Goal: Information Seeking & Learning: Learn about a topic

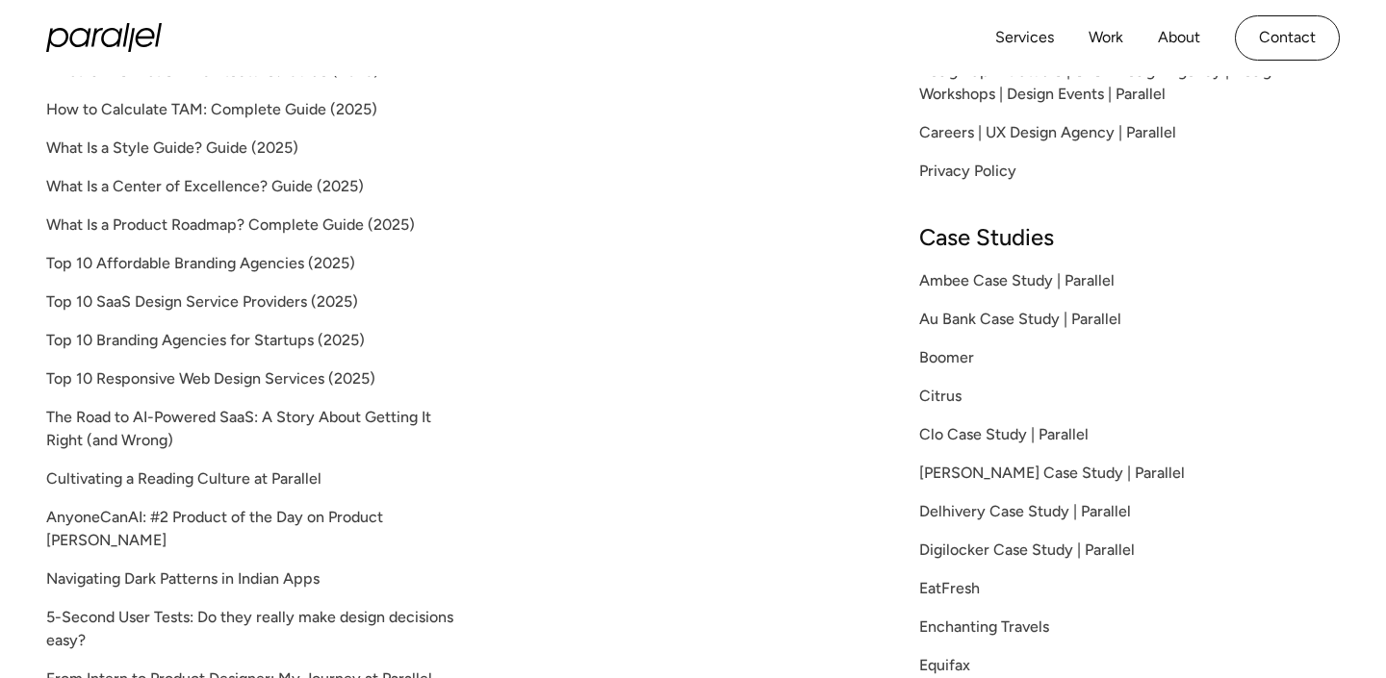
scroll to position [413, 0]
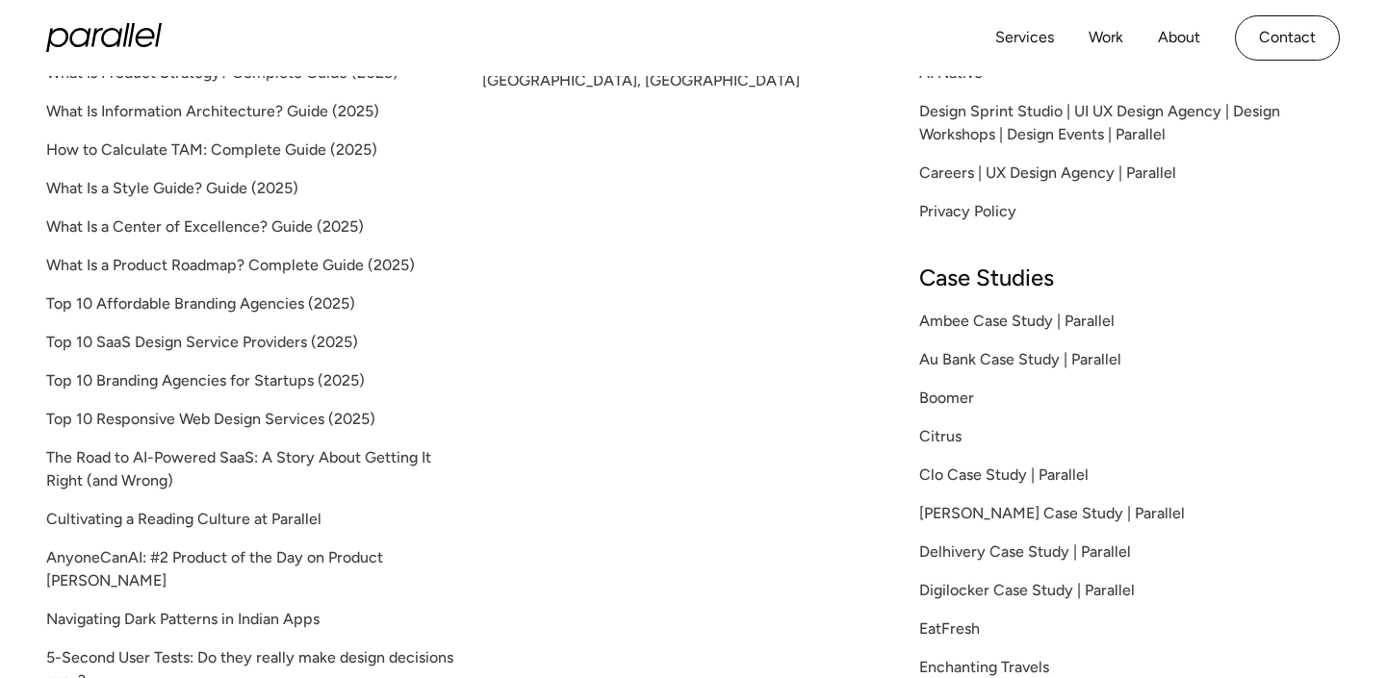
click at [121, 51] on icon "home" at bounding box center [103, 37] width 115 height 29
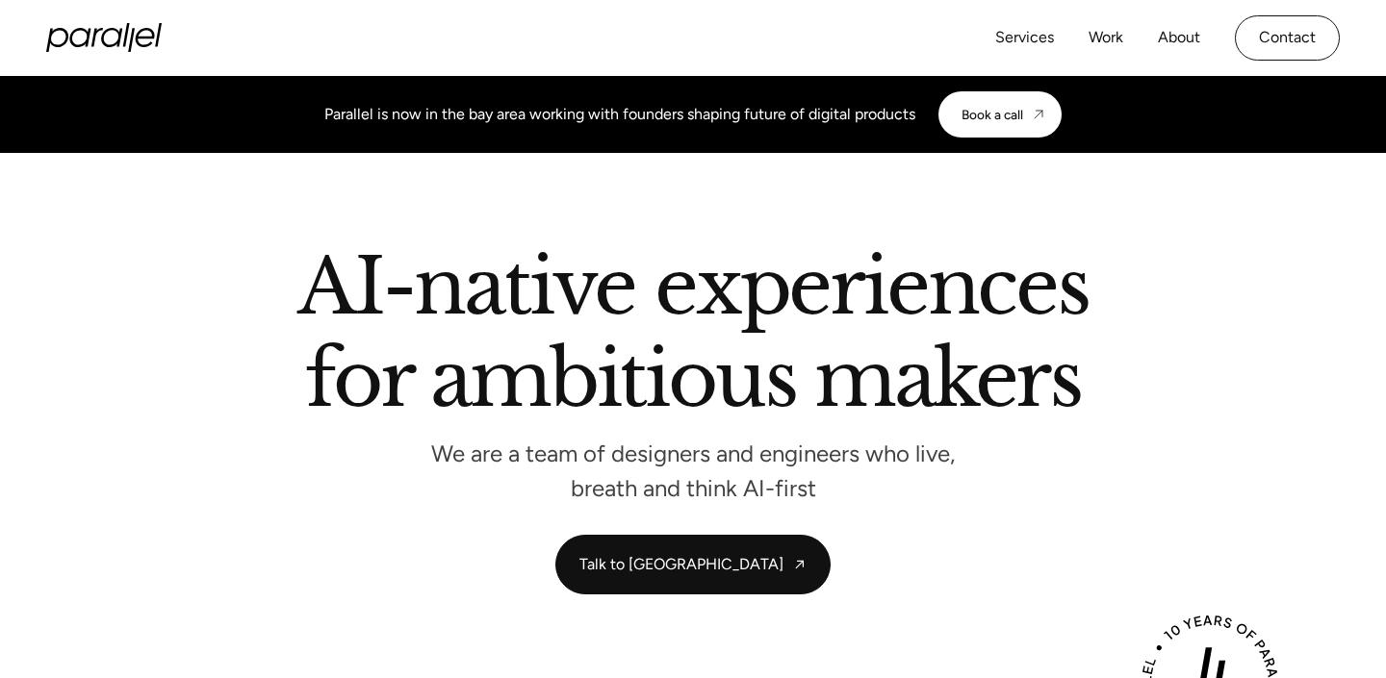
click at [1124, 43] on div "Services Work About Careers Contact" at bounding box center [1167, 37] width 344 height 45
click at [1112, 43] on link "Work" at bounding box center [1105, 38] width 35 height 28
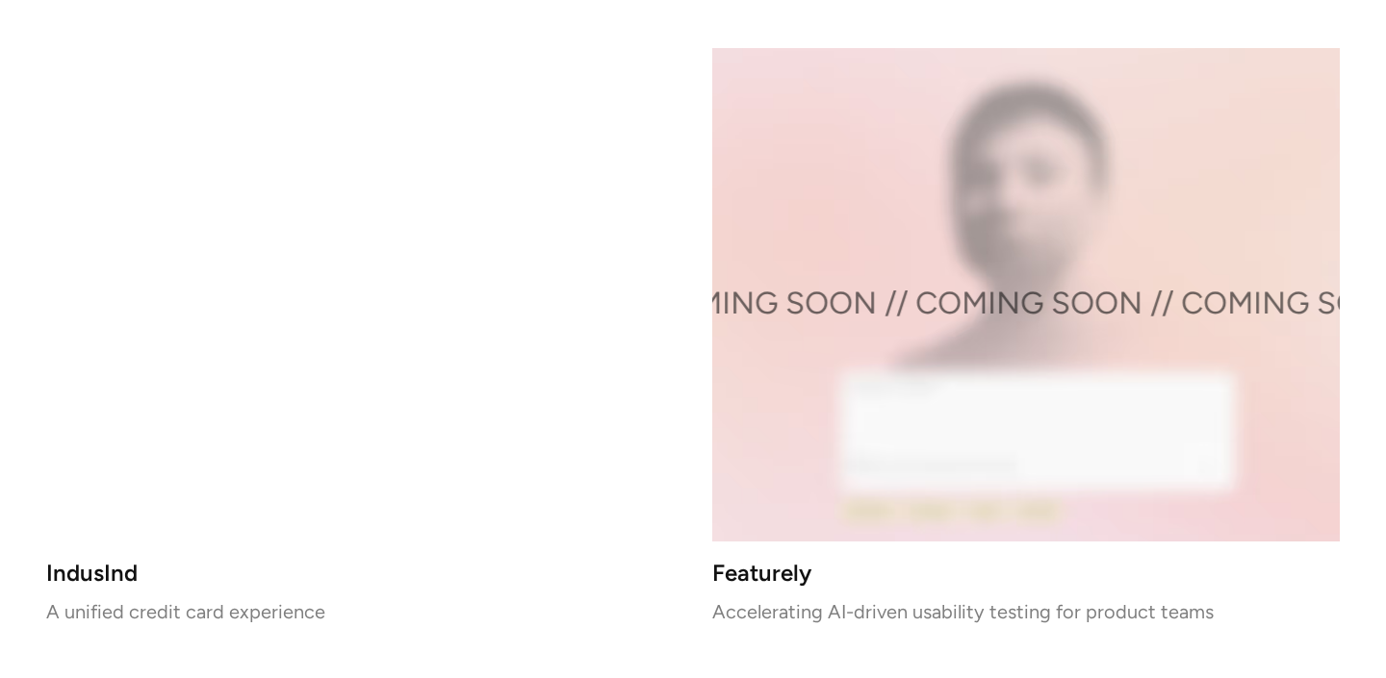
scroll to position [3283, 0]
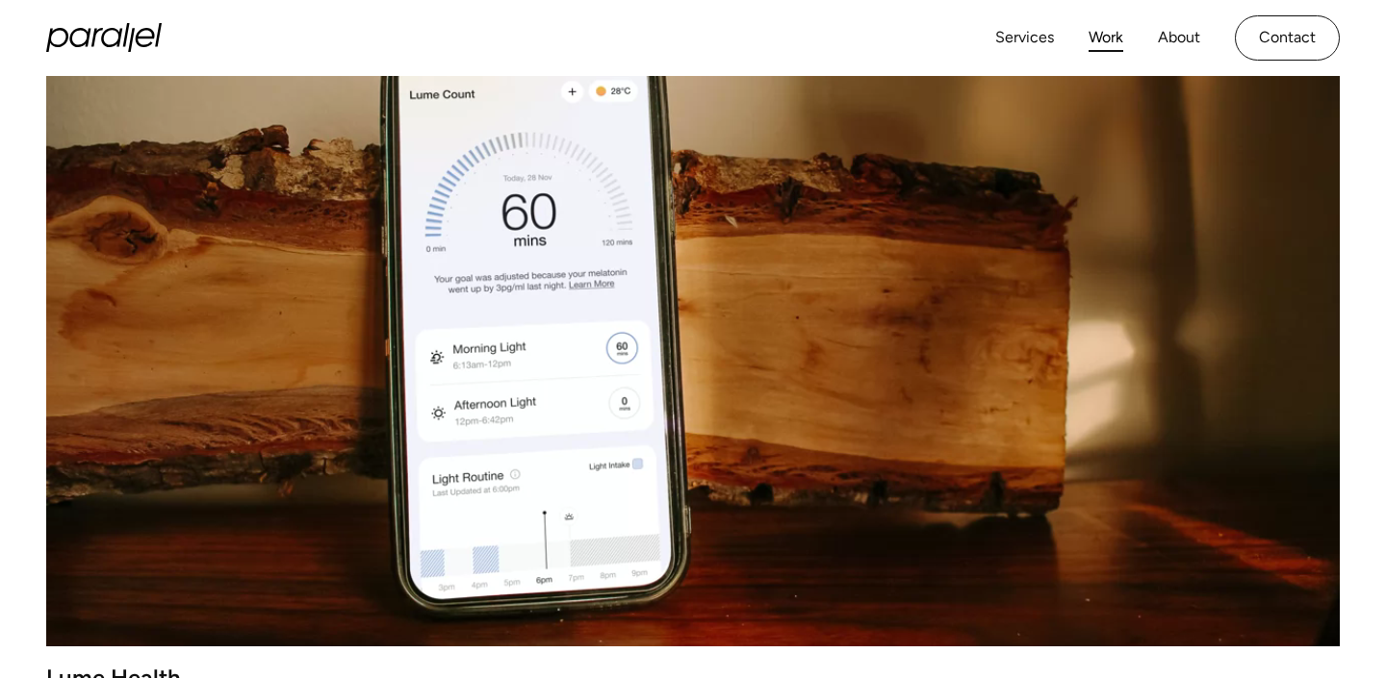
scroll to position [552, 0]
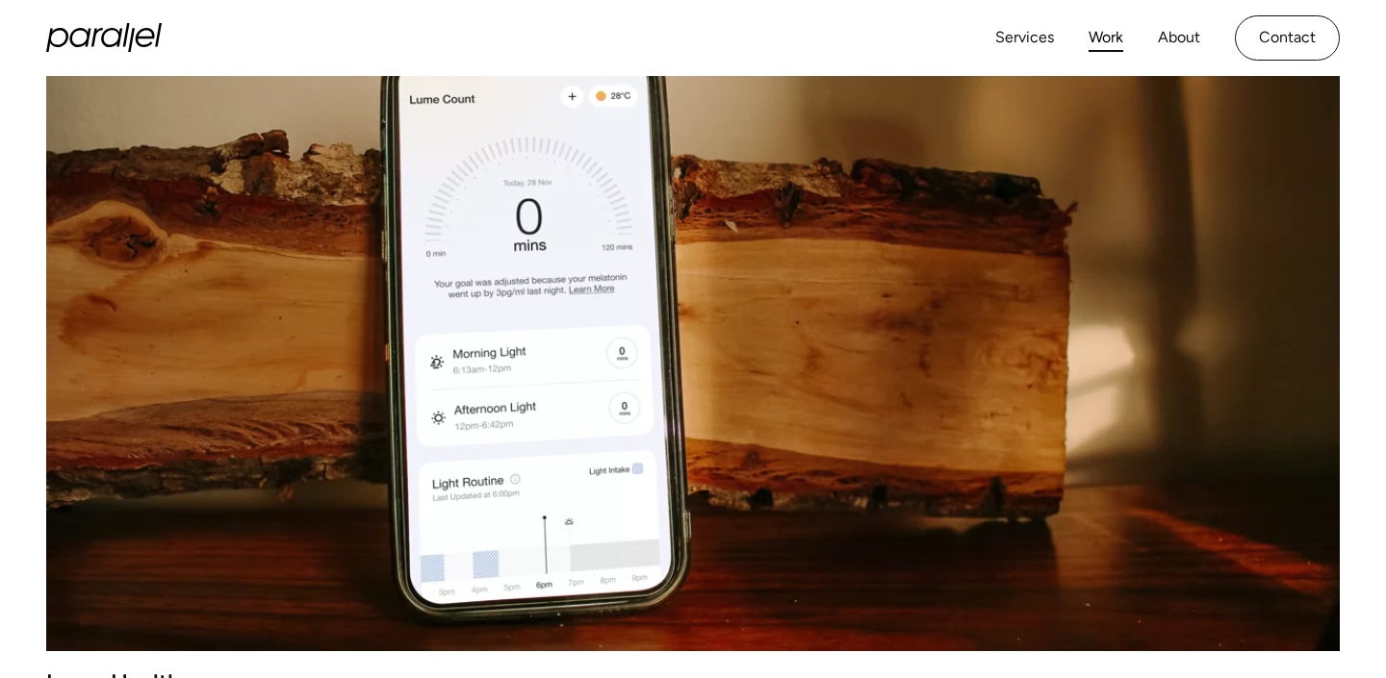
click at [883, 298] on video at bounding box center [692, 328] width 1293 height 647
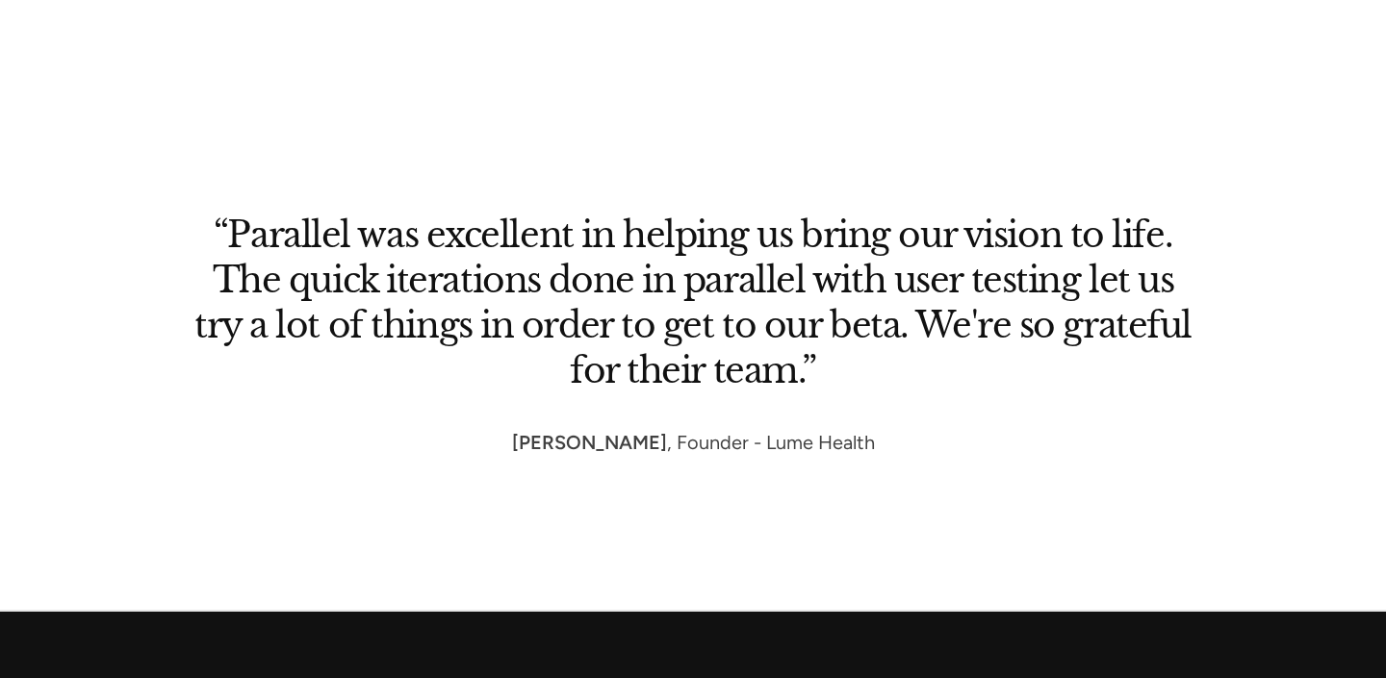
scroll to position [9001, 0]
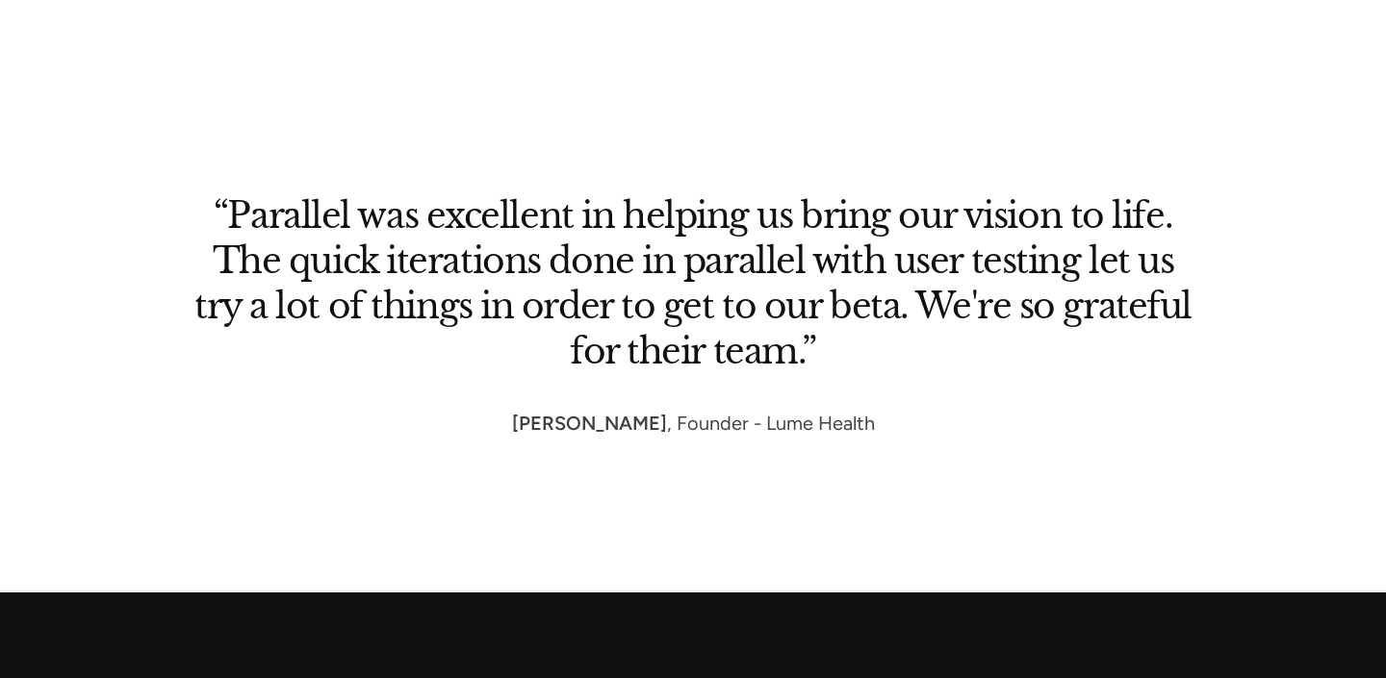
click at [747, 425] on p "Vicki , Founder - Lume Health" at bounding box center [693, 423] width 363 height 27
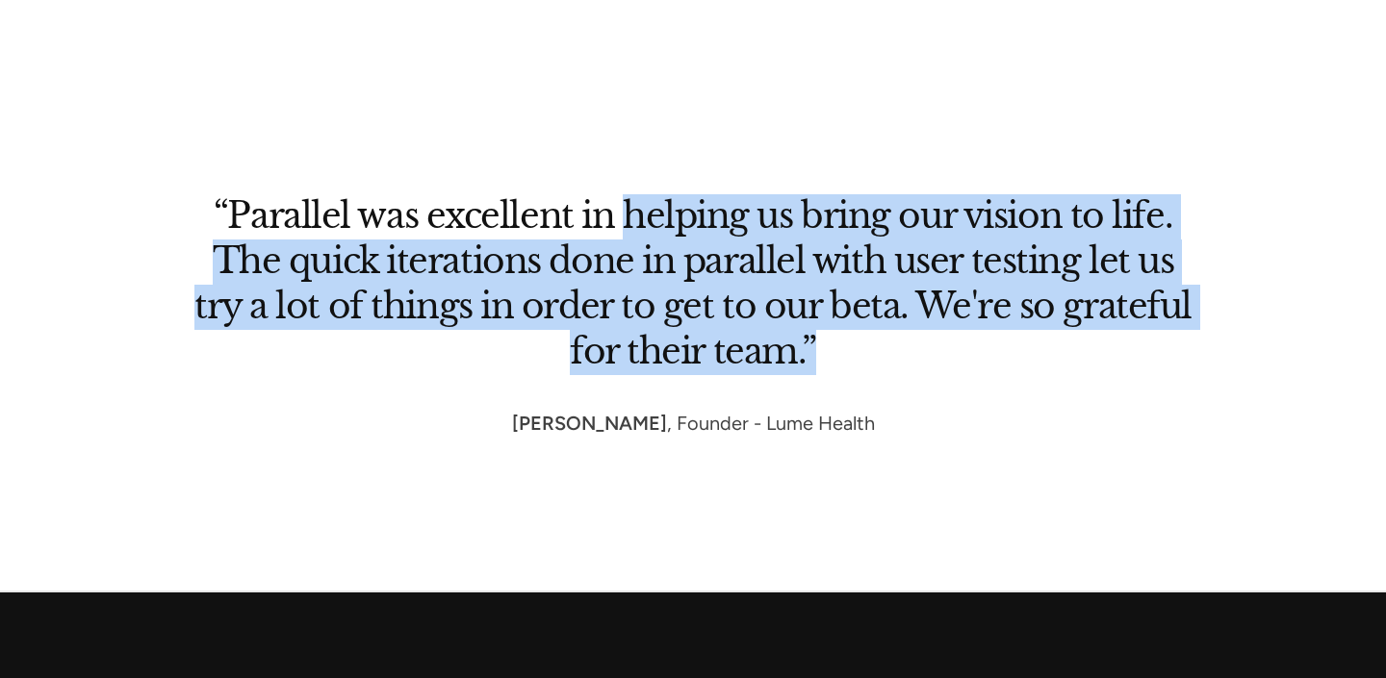
drag, startPoint x: 620, startPoint y: 225, endPoint x: 905, endPoint y: 388, distance: 328.8
click at [907, 389] on div "“Parallel was excellent in helping us bring our vision to life. The quick itera…" at bounding box center [693, 257] width 1186 height 357
click at [905, 388] on div "“Parallel was excellent in helping us bring our vision to life. The quick itera…" at bounding box center [693, 257] width 1186 height 357
drag, startPoint x: 770, startPoint y: 230, endPoint x: 890, endPoint y: 344, distance: 166.1
click at [894, 349] on h2 "“Parallel was excellent in helping us bring our vision to life. The quick itera…" at bounding box center [692, 284] width 1001 height 180
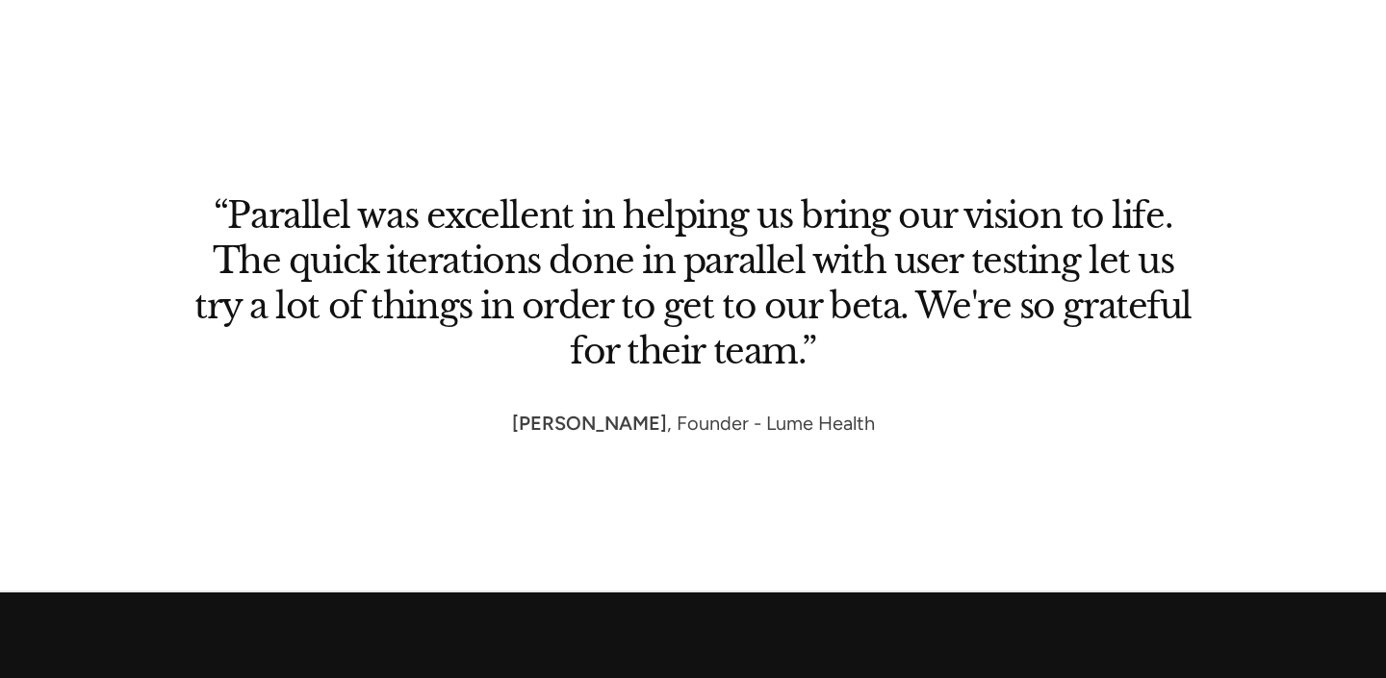
click at [894, 359] on h2 "“Parallel was excellent in helping us bring our vision to life. The quick itera…" at bounding box center [692, 284] width 1001 height 180
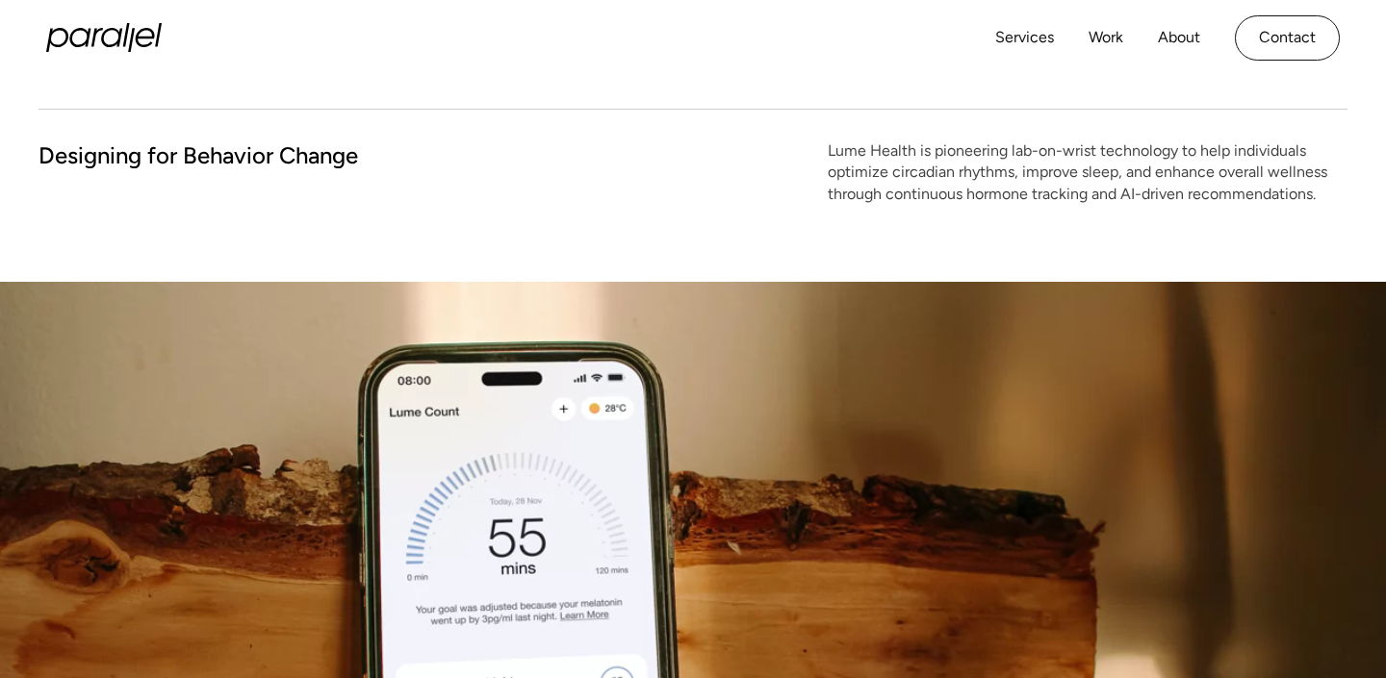
scroll to position [0, 0]
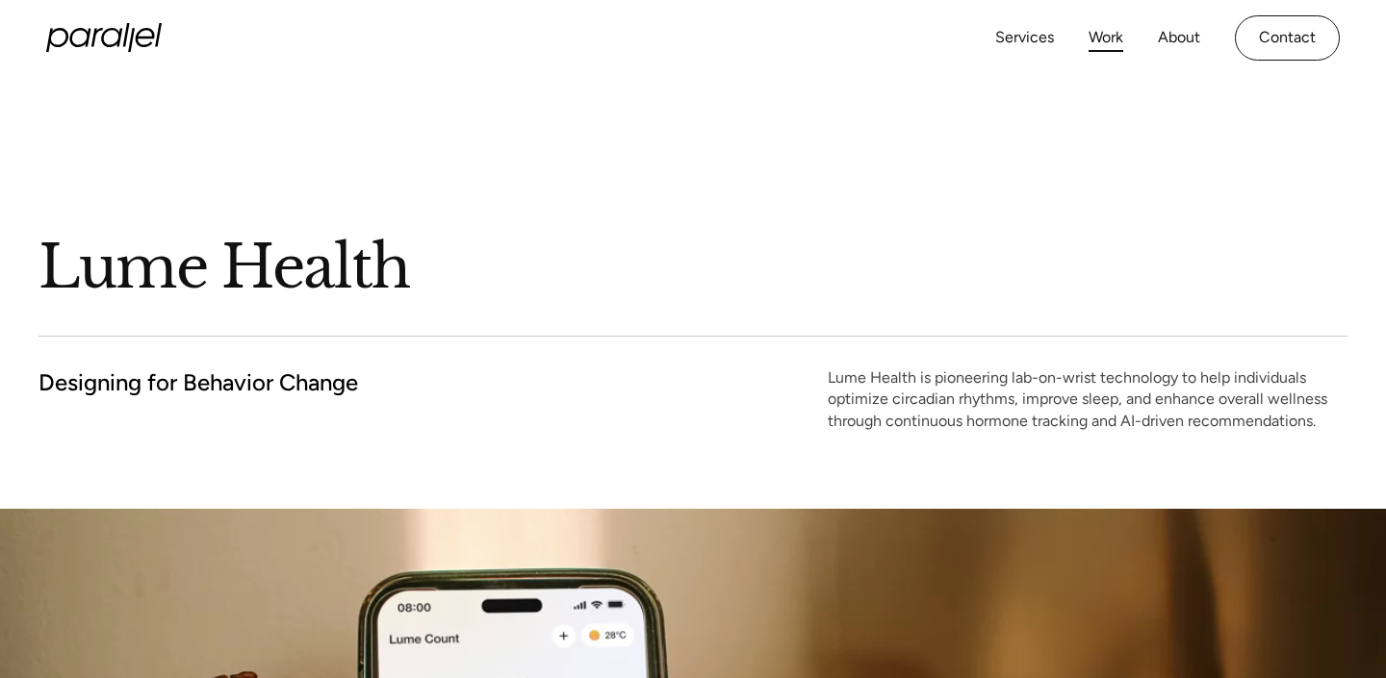
click at [1089, 39] on link "Work" at bounding box center [1105, 38] width 35 height 28
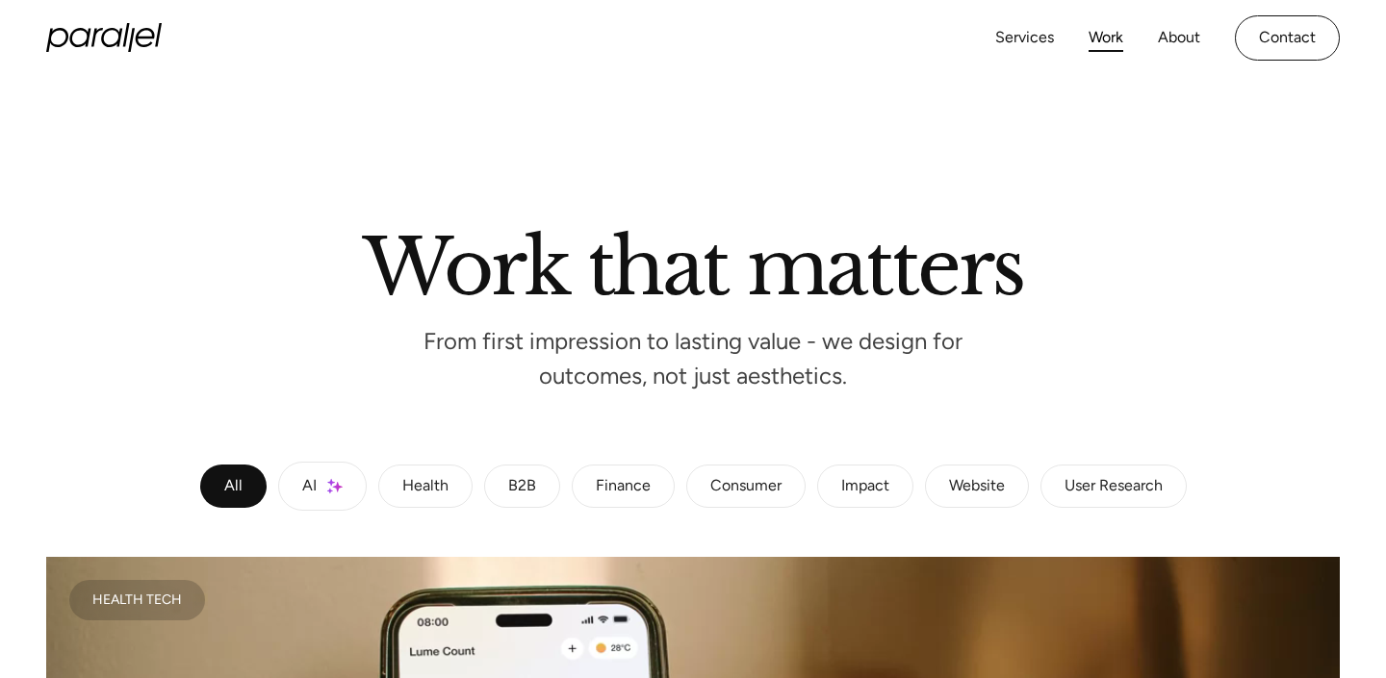
click at [321, 486] on link "AI" at bounding box center [322, 486] width 89 height 49
click at [428, 469] on link "Health" at bounding box center [425, 487] width 94 height 44
click at [235, 493] on div "All" at bounding box center [233, 487] width 18 height 12
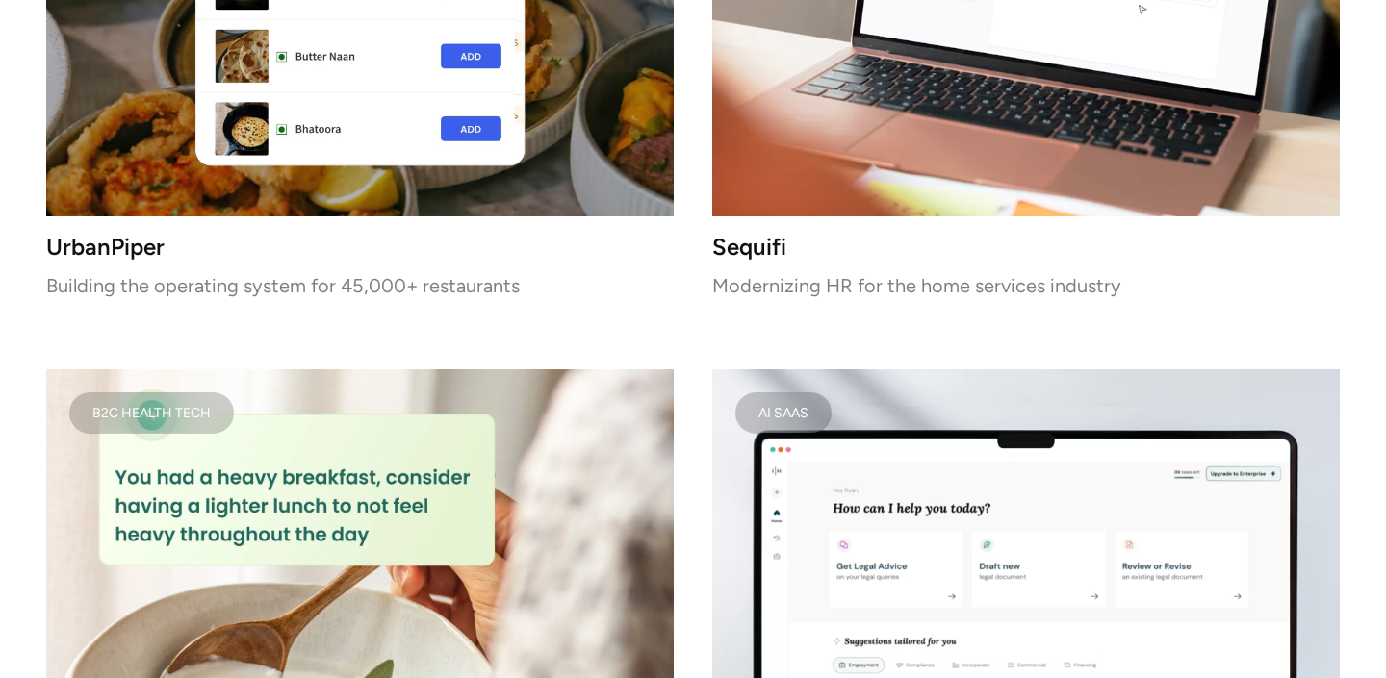
scroll to position [4283, 0]
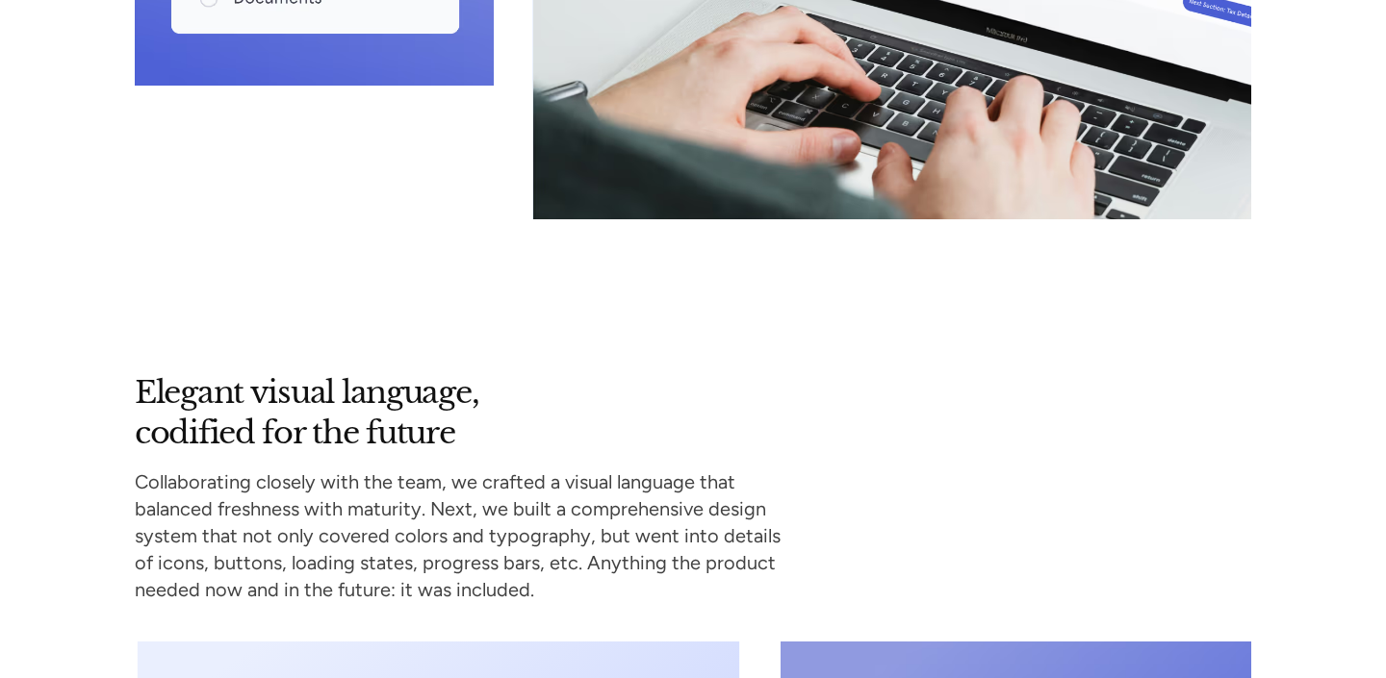
scroll to position [6031, 0]
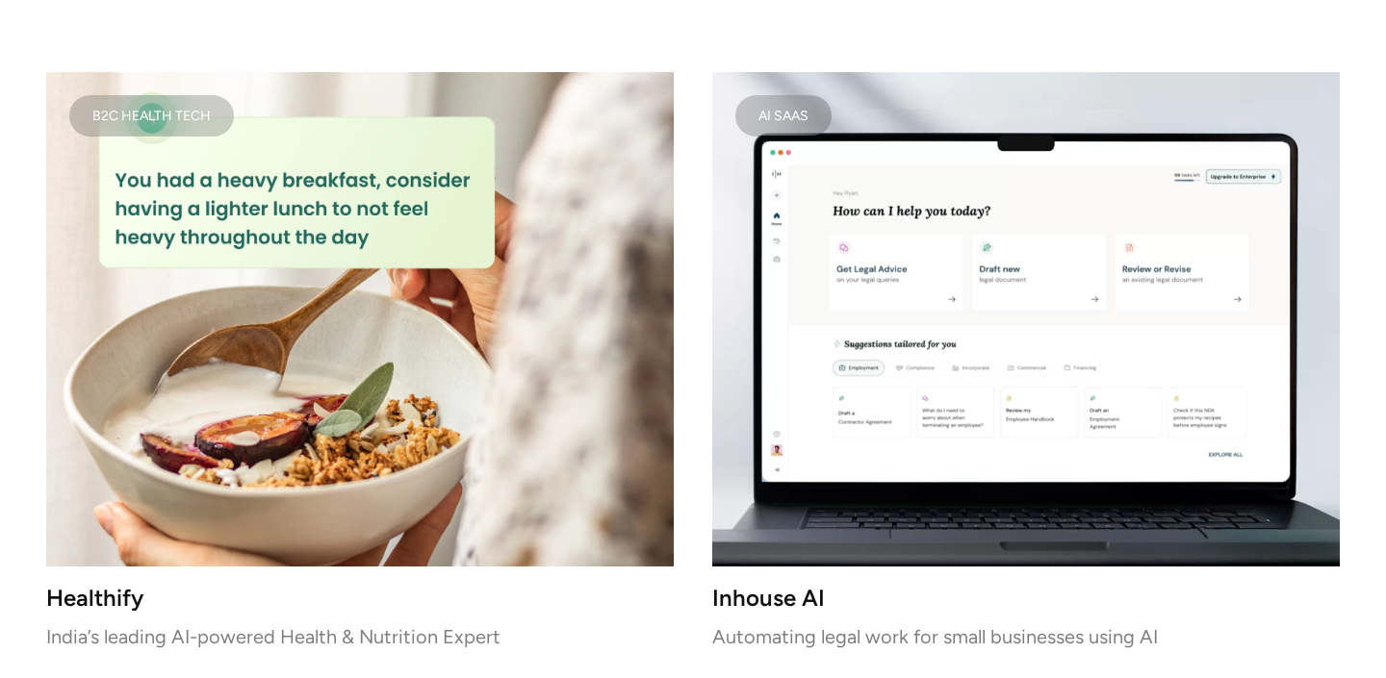
scroll to position [4552, 0]
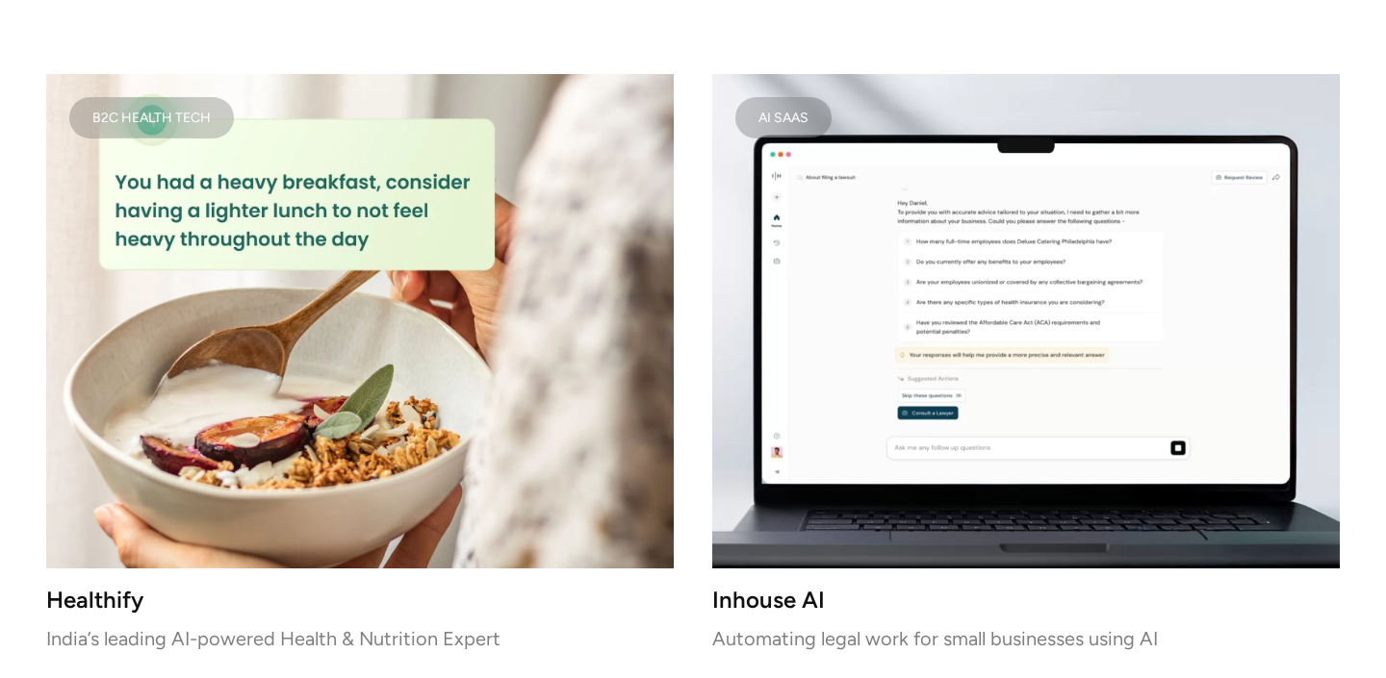
click at [837, 204] on video at bounding box center [1025, 321] width 627 height 495
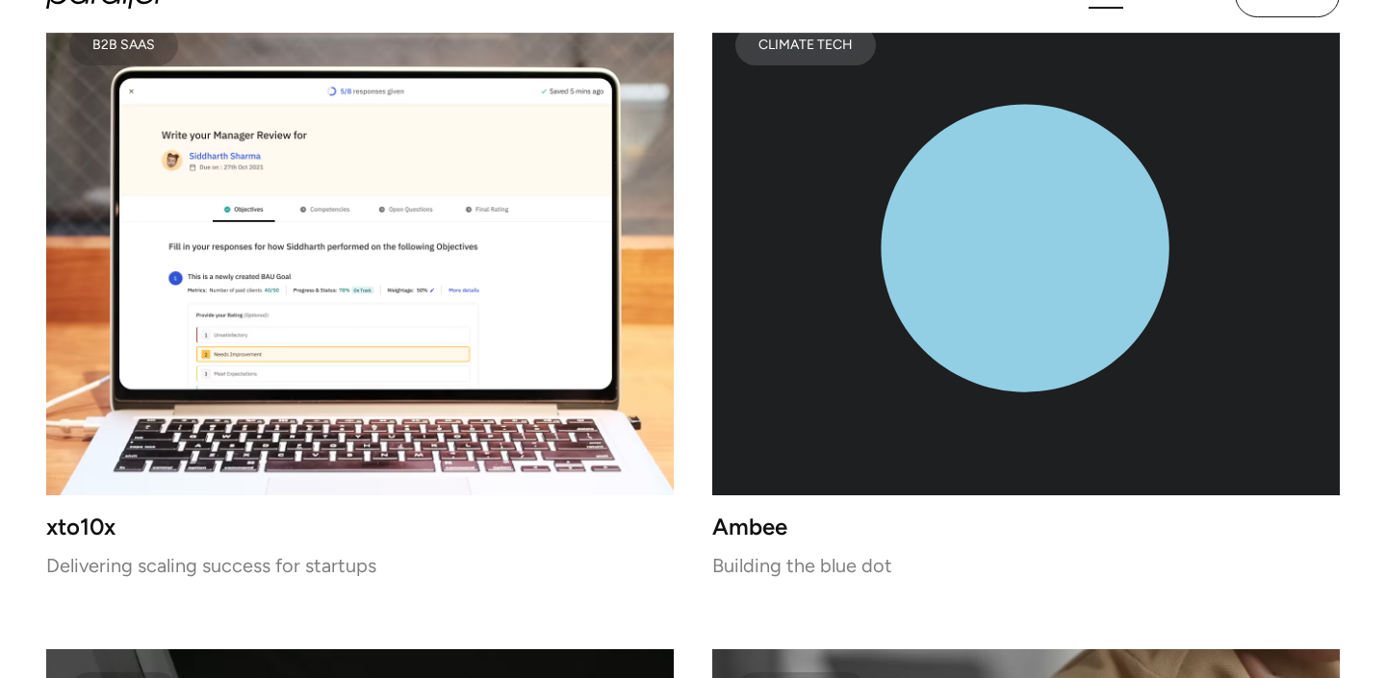
scroll to position [6590, 0]
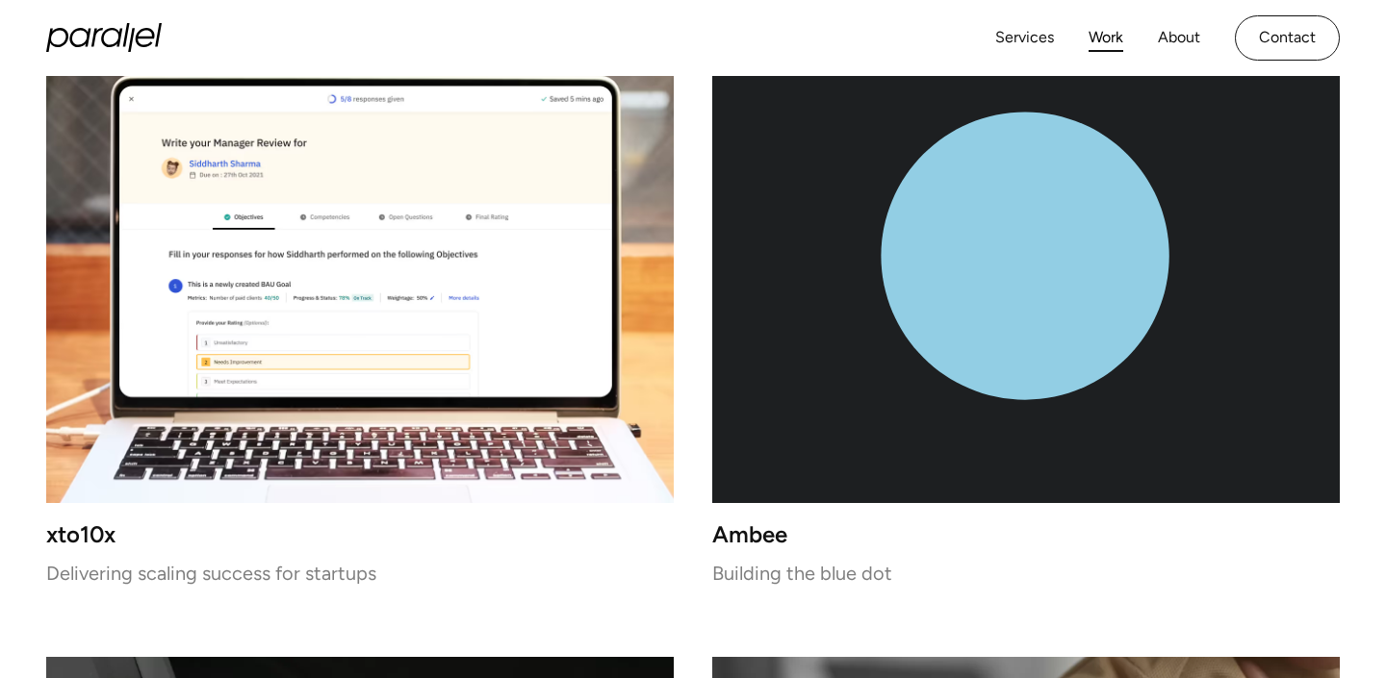
click at [393, 358] on img at bounding box center [359, 257] width 627 height 495
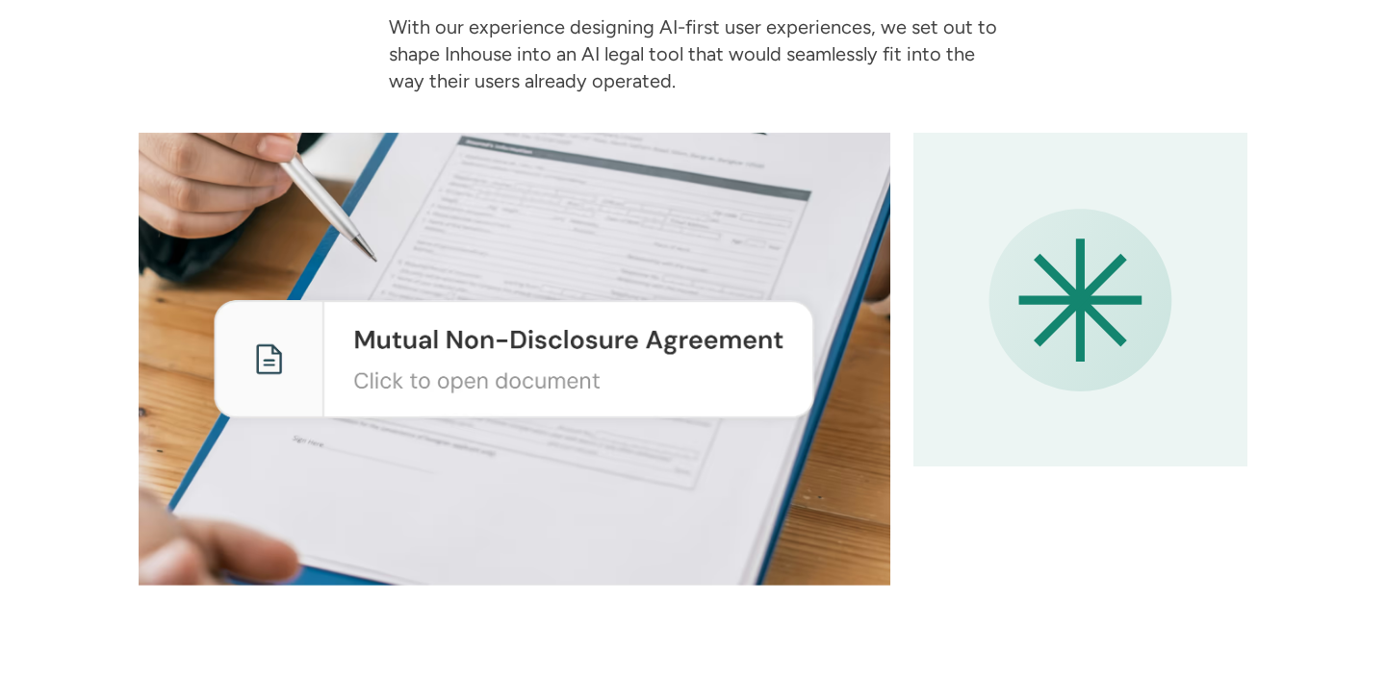
scroll to position [3671, 0]
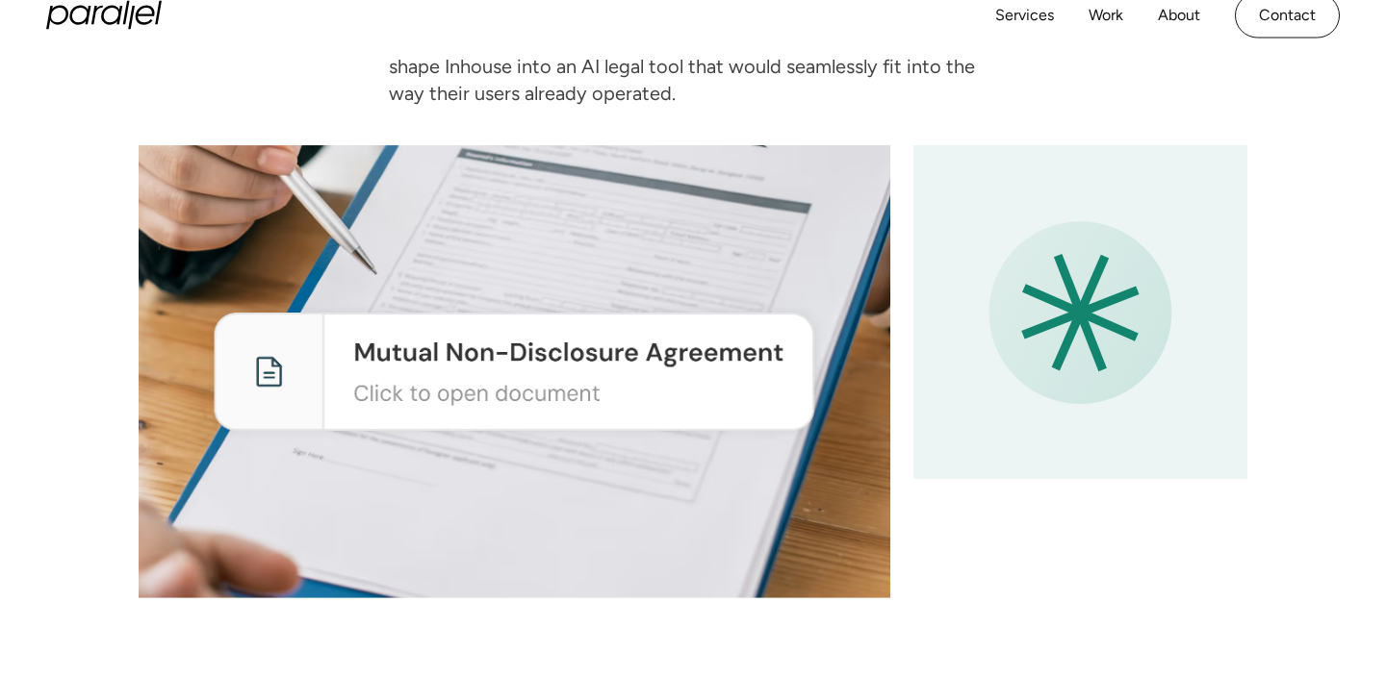
click at [415, 385] on img at bounding box center [515, 371] width 752 height 453
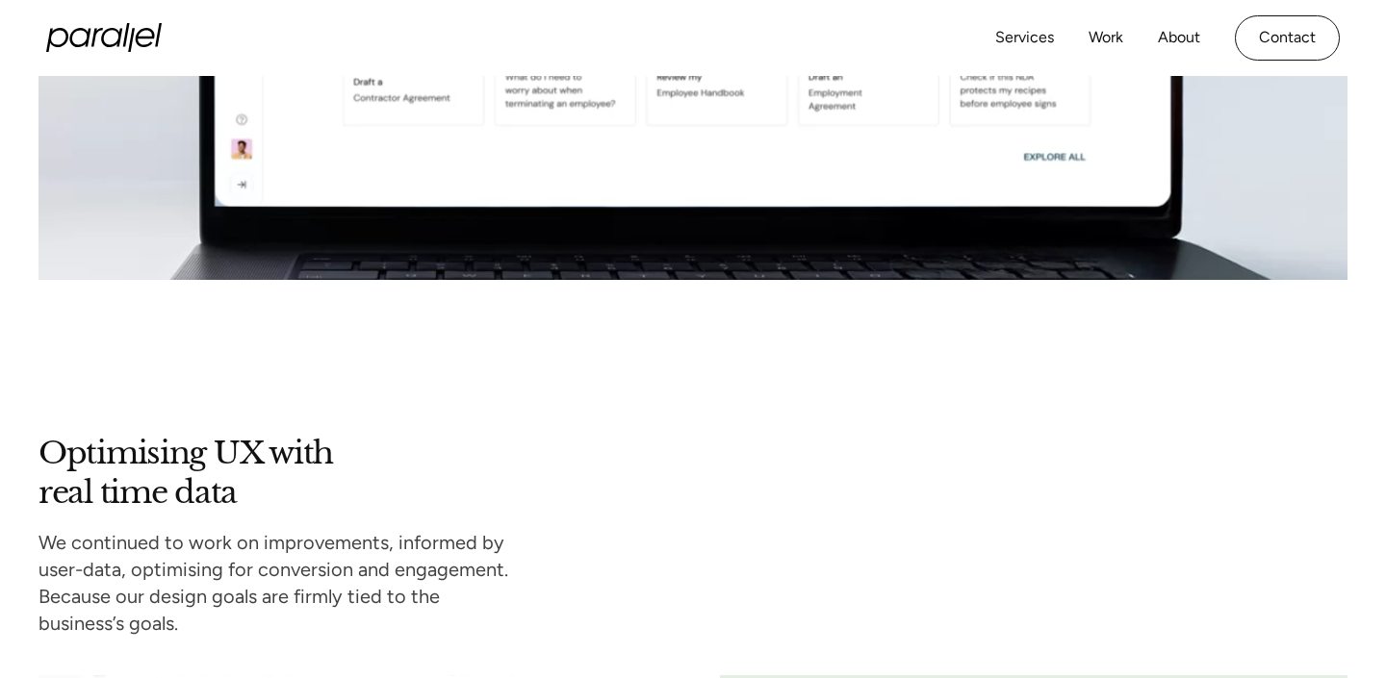
scroll to position [6297, 0]
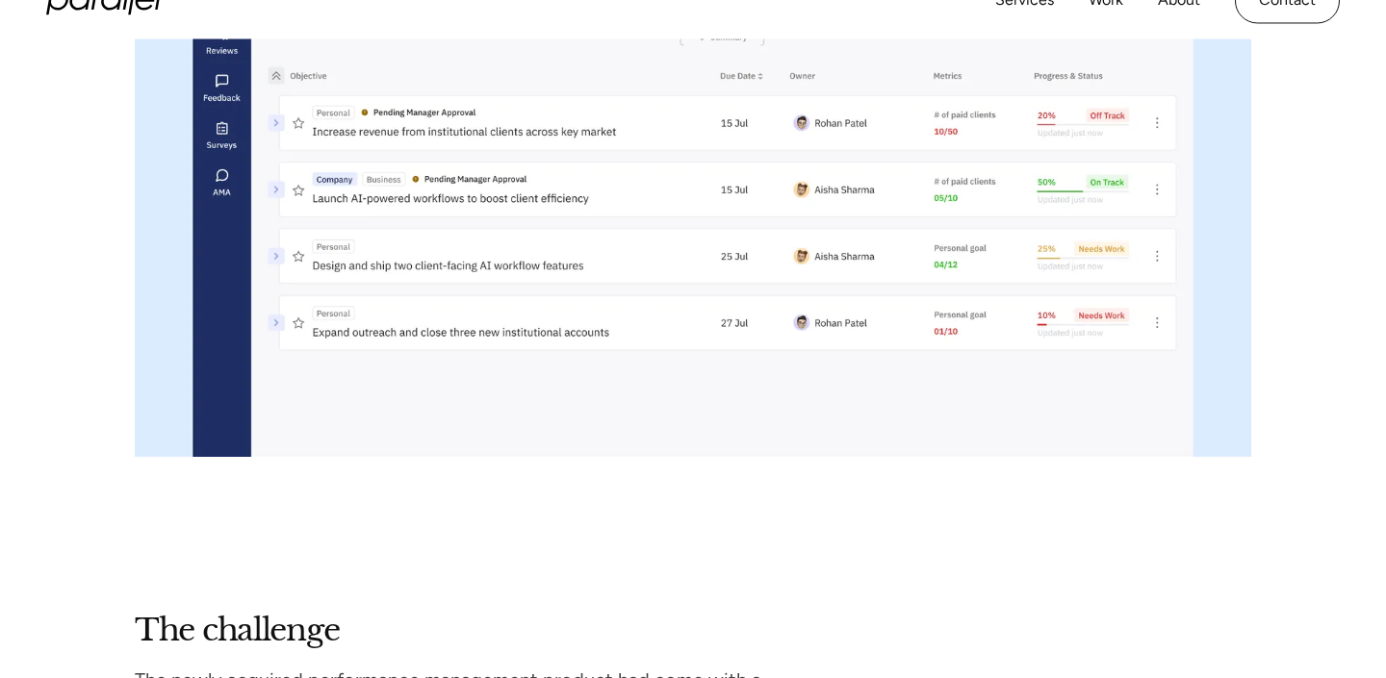
scroll to position [1598, 0]
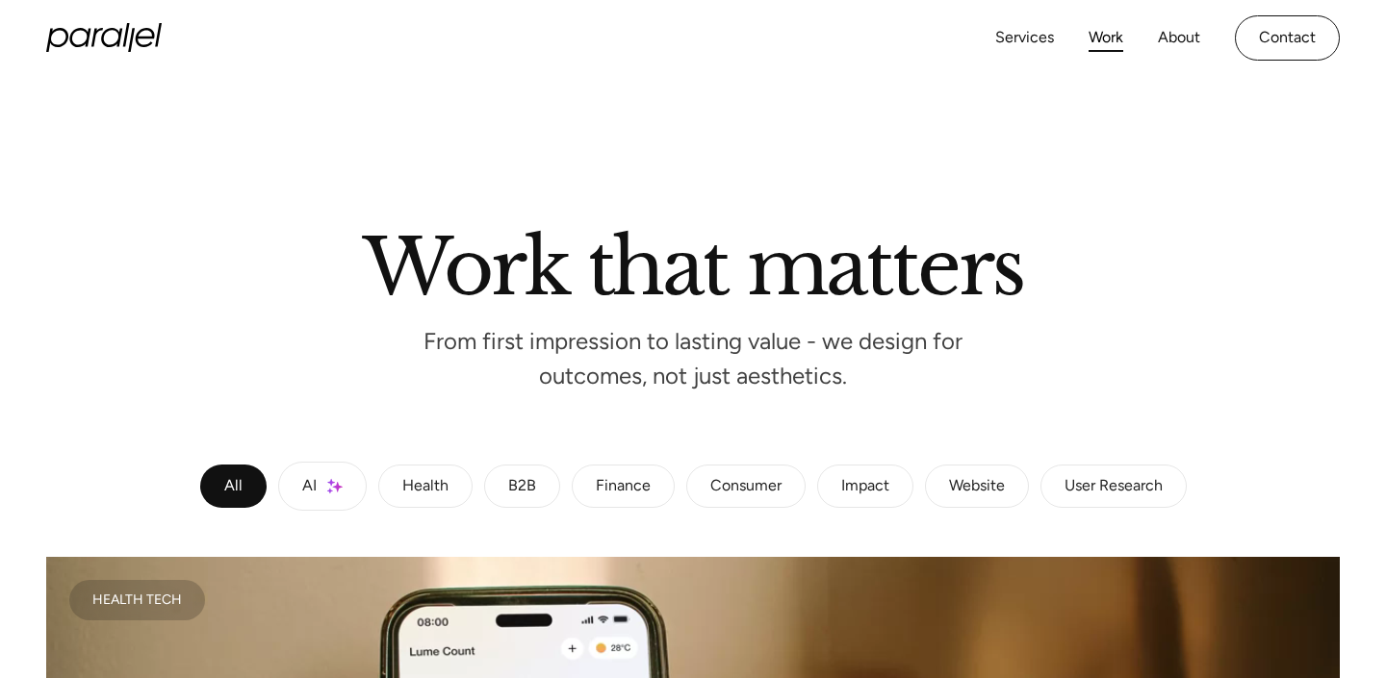
click at [1099, 481] on div "User Research" at bounding box center [1113, 487] width 98 height 12
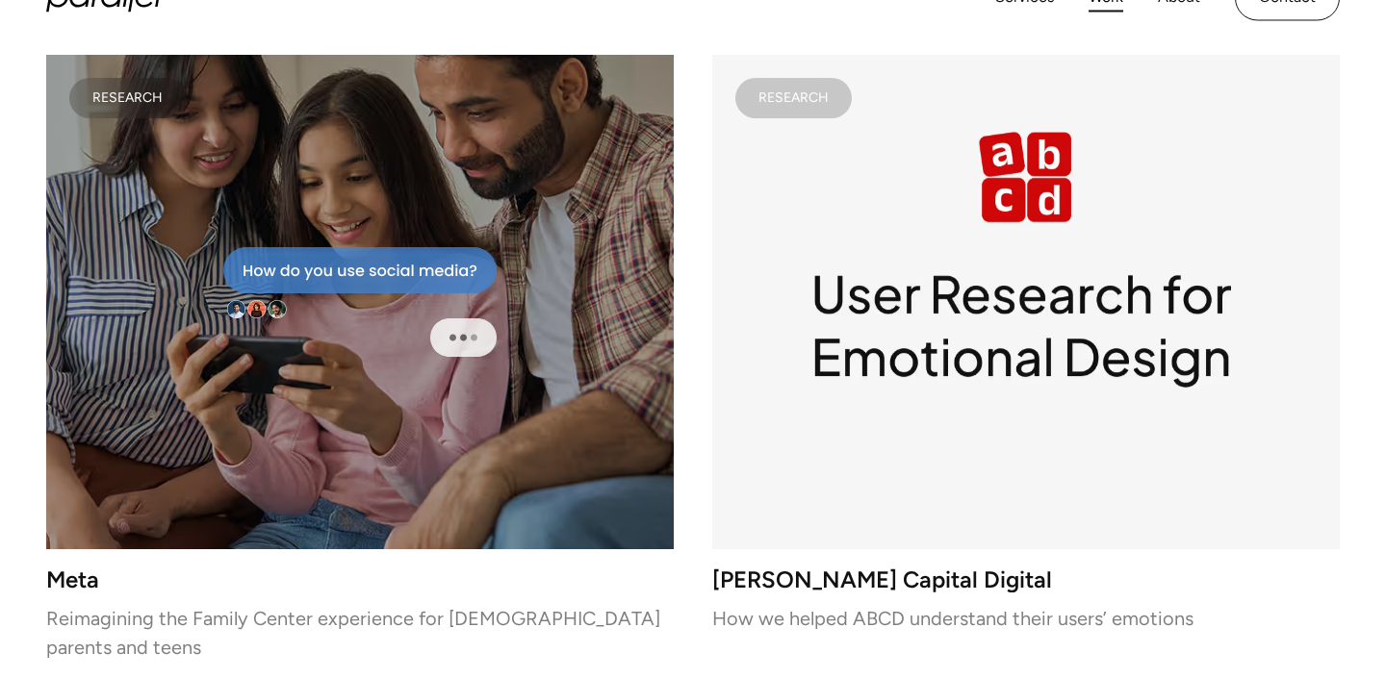
scroll to position [309, 0]
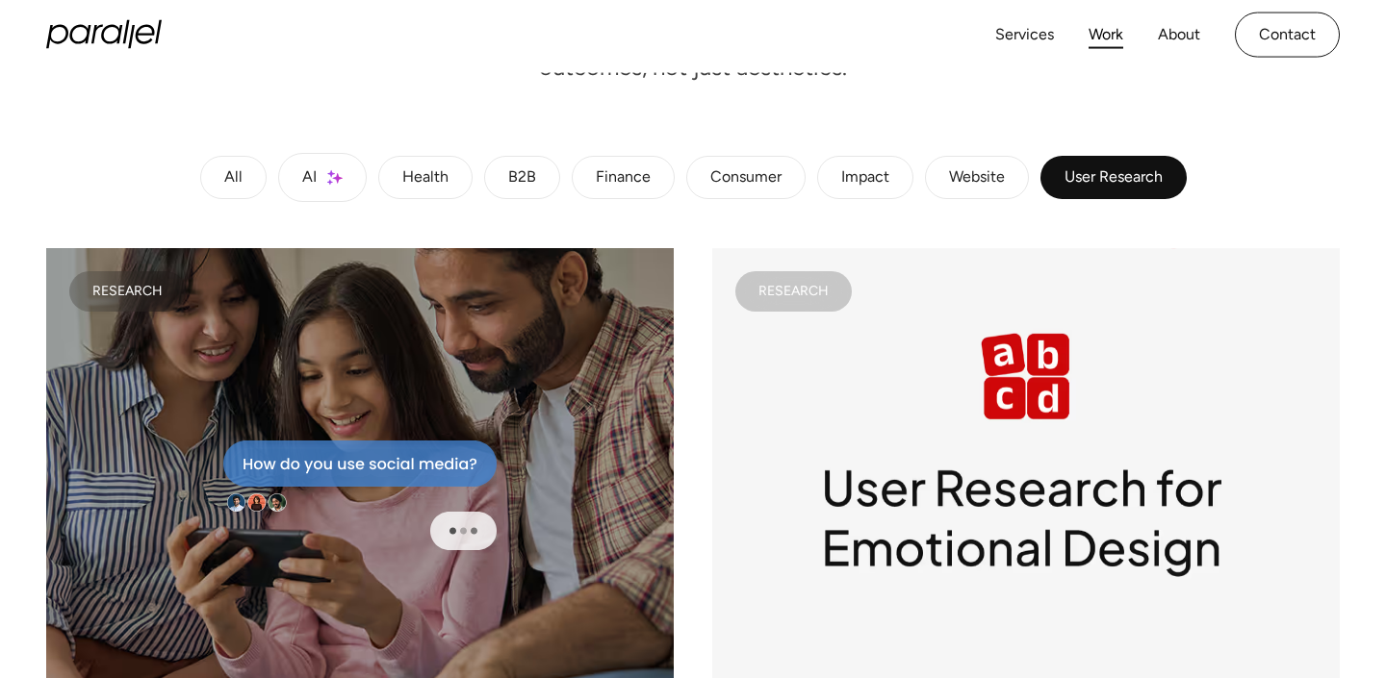
click at [965, 172] on div "Website" at bounding box center [977, 178] width 56 height 12
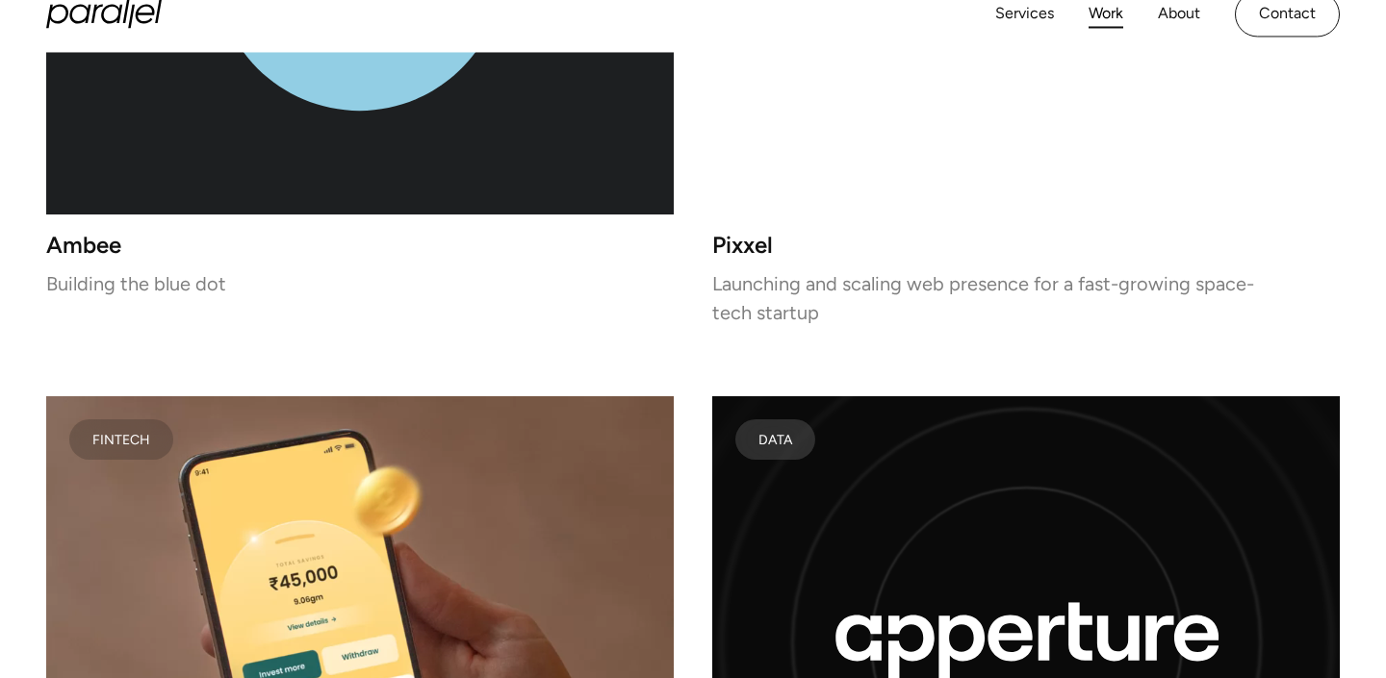
scroll to position [0, 0]
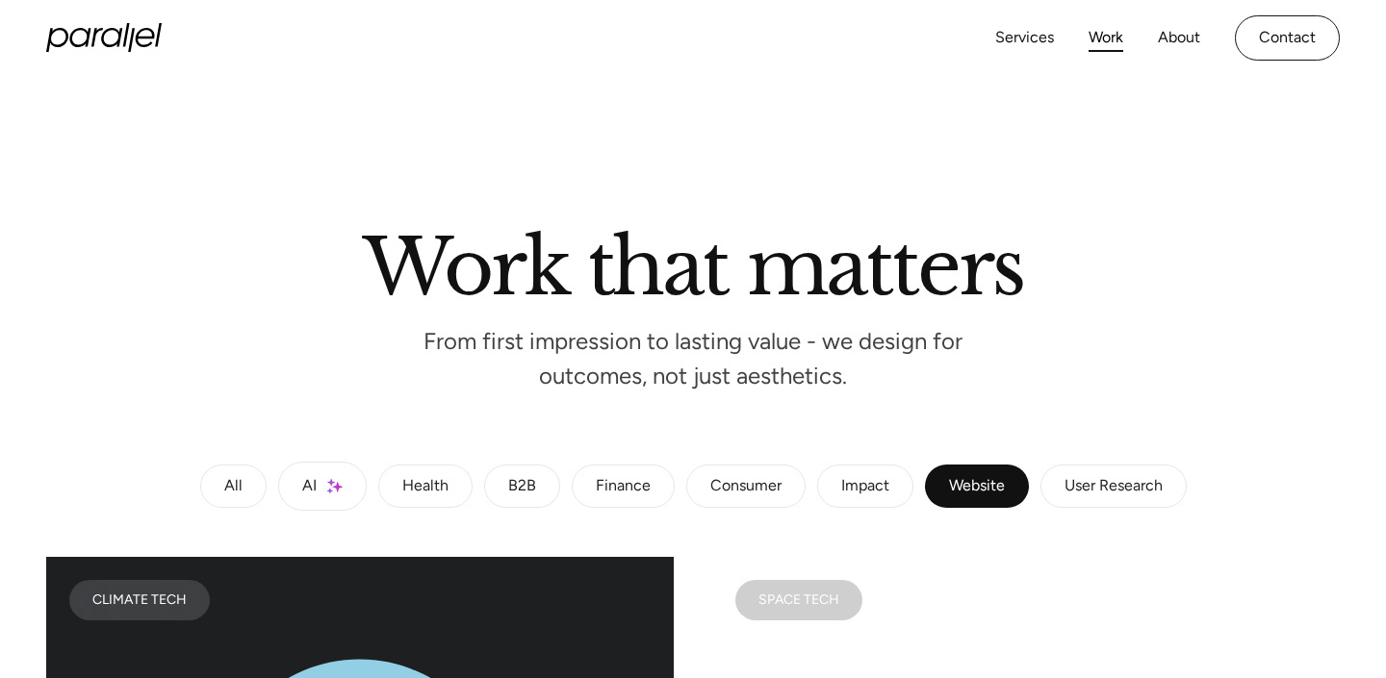
click at [870, 481] on div "Impact" at bounding box center [865, 487] width 48 height 12
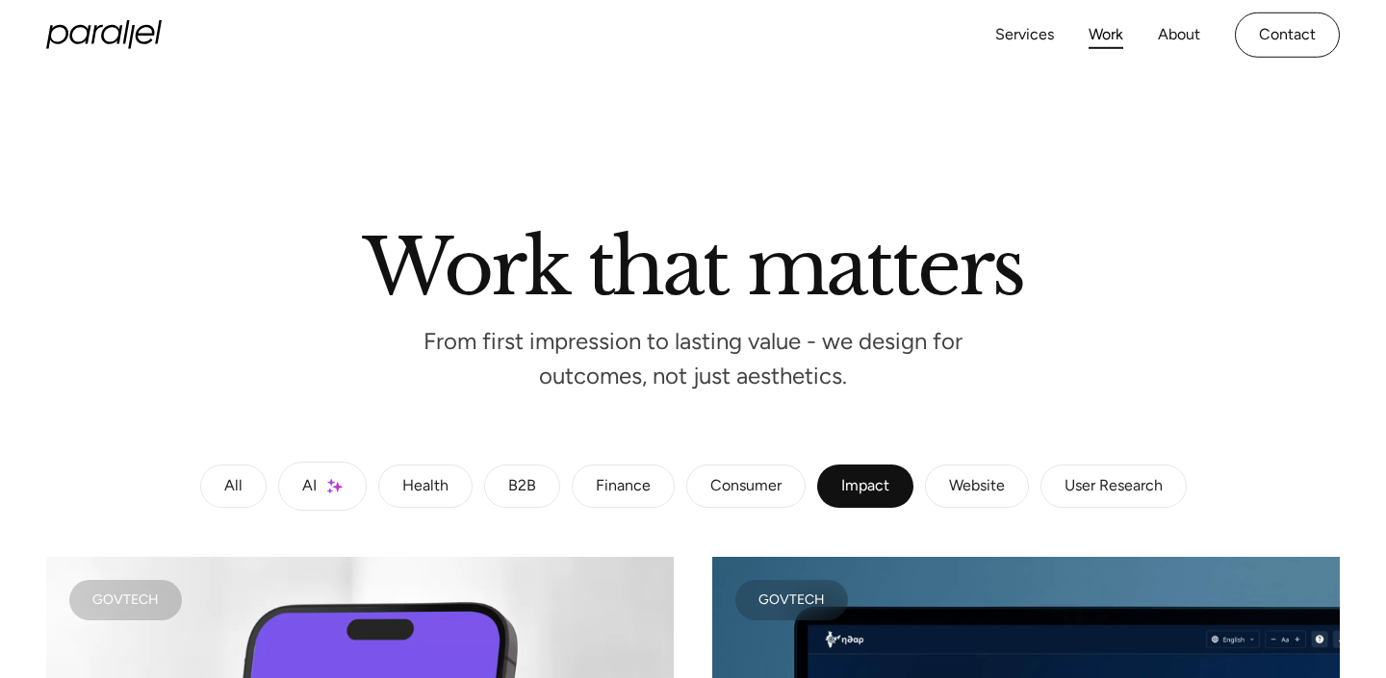
click at [754, 484] on div "Consumer" at bounding box center [745, 487] width 71 height 12
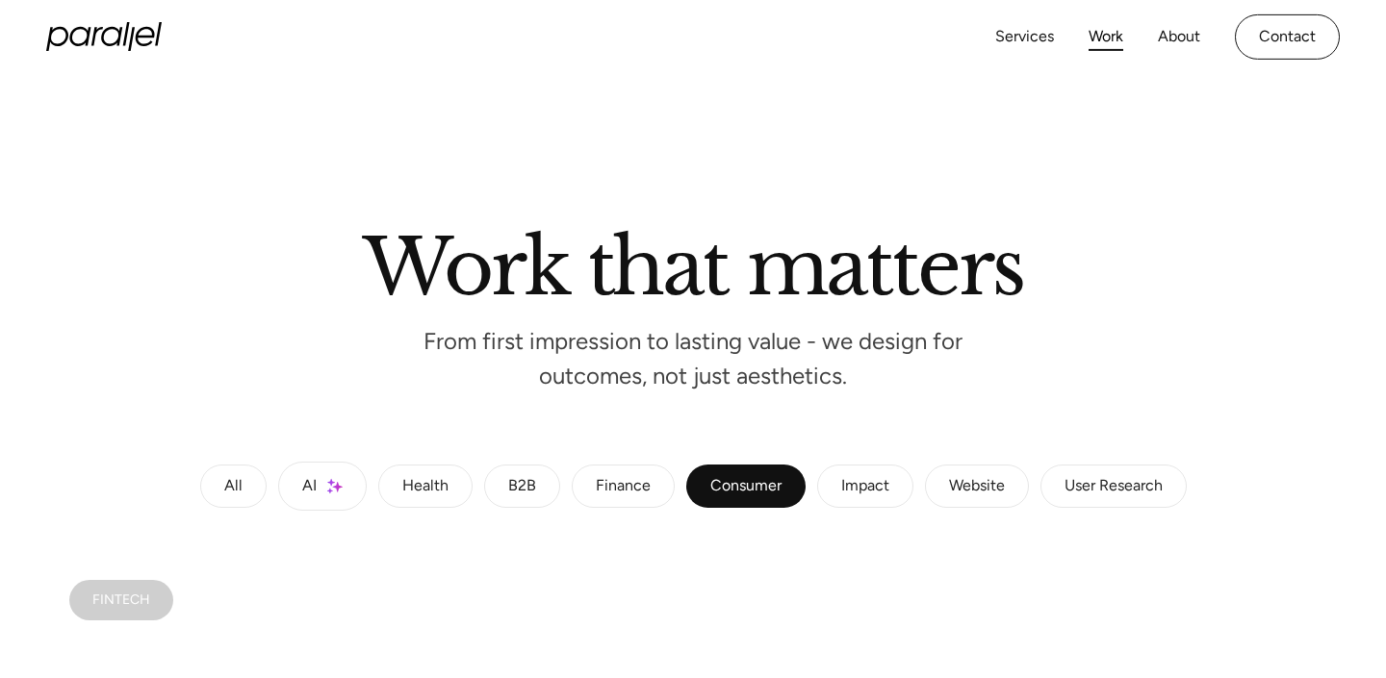
click at [625, 481] on div "Finance" at bounding box center [623, 487] width 55 height 12
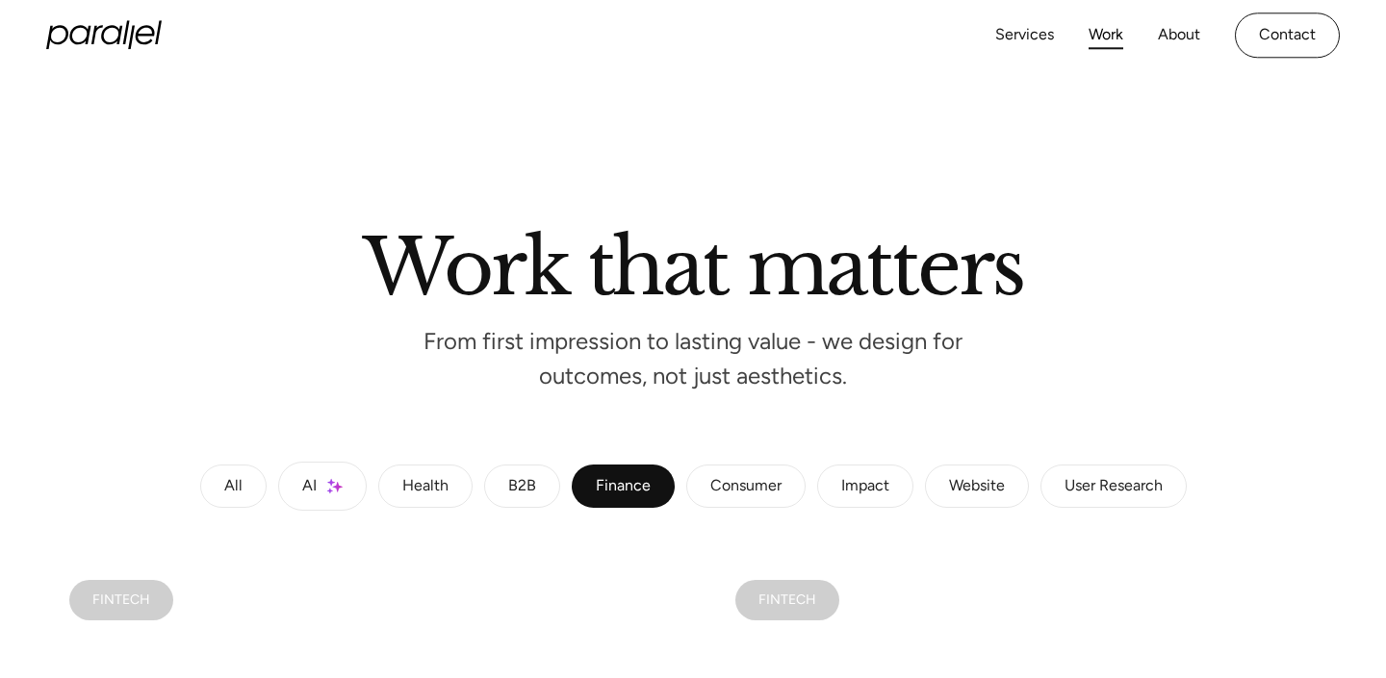
click at [517, 488] on div "B2B" at bounding box center [522, 487] width 28 height 12
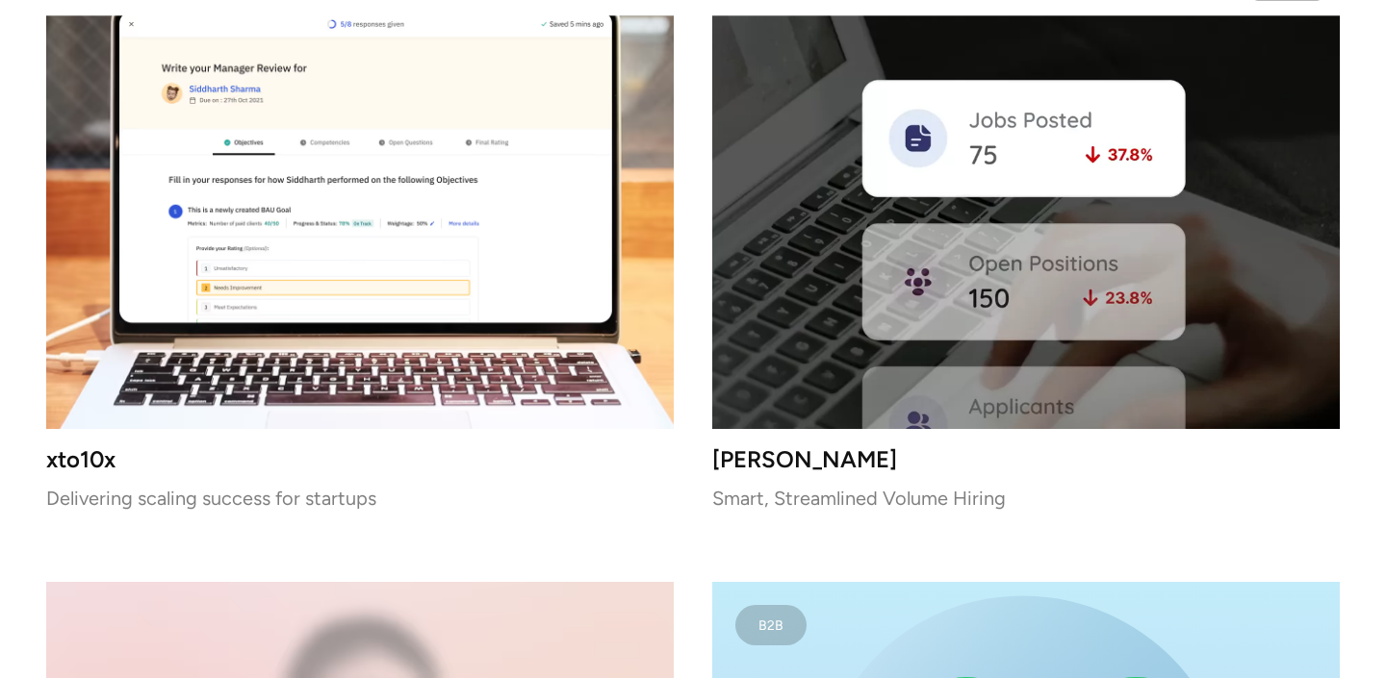
scroll to position [2587, 0]
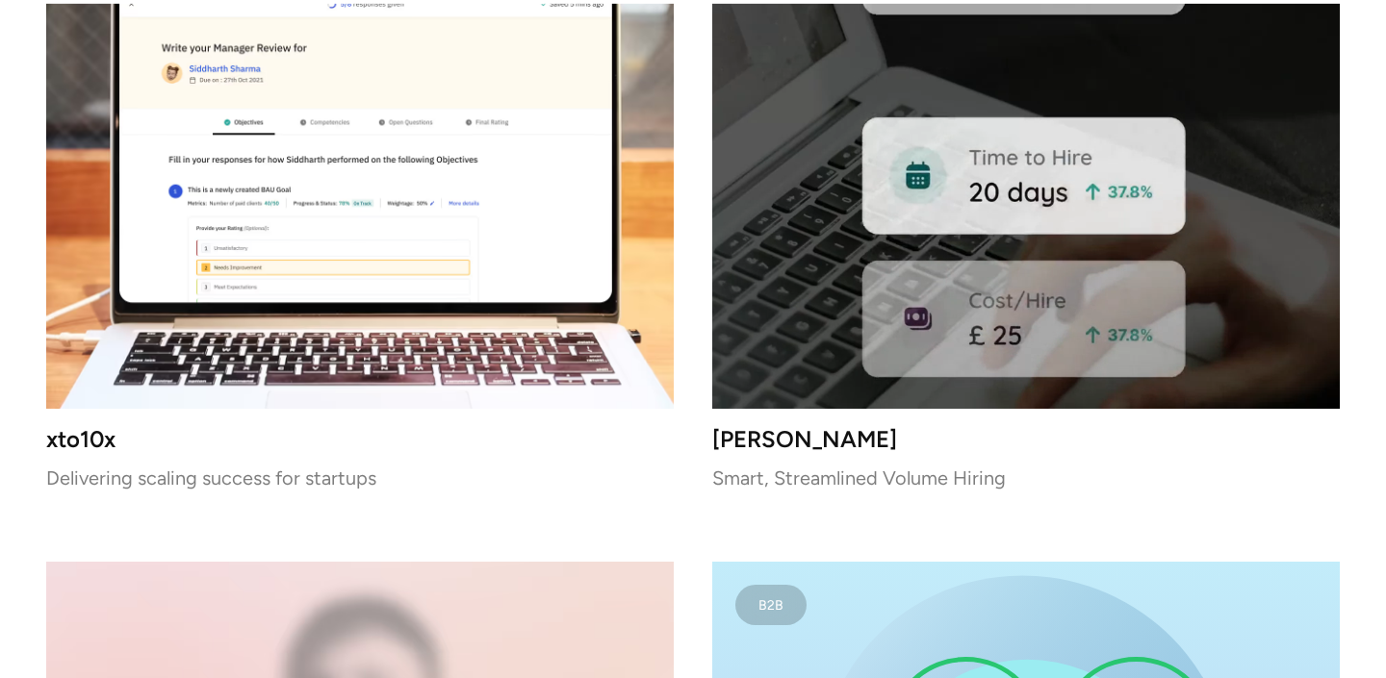
click at [814, 350] on video at bounding box center [1025, 161] width 627 height 495
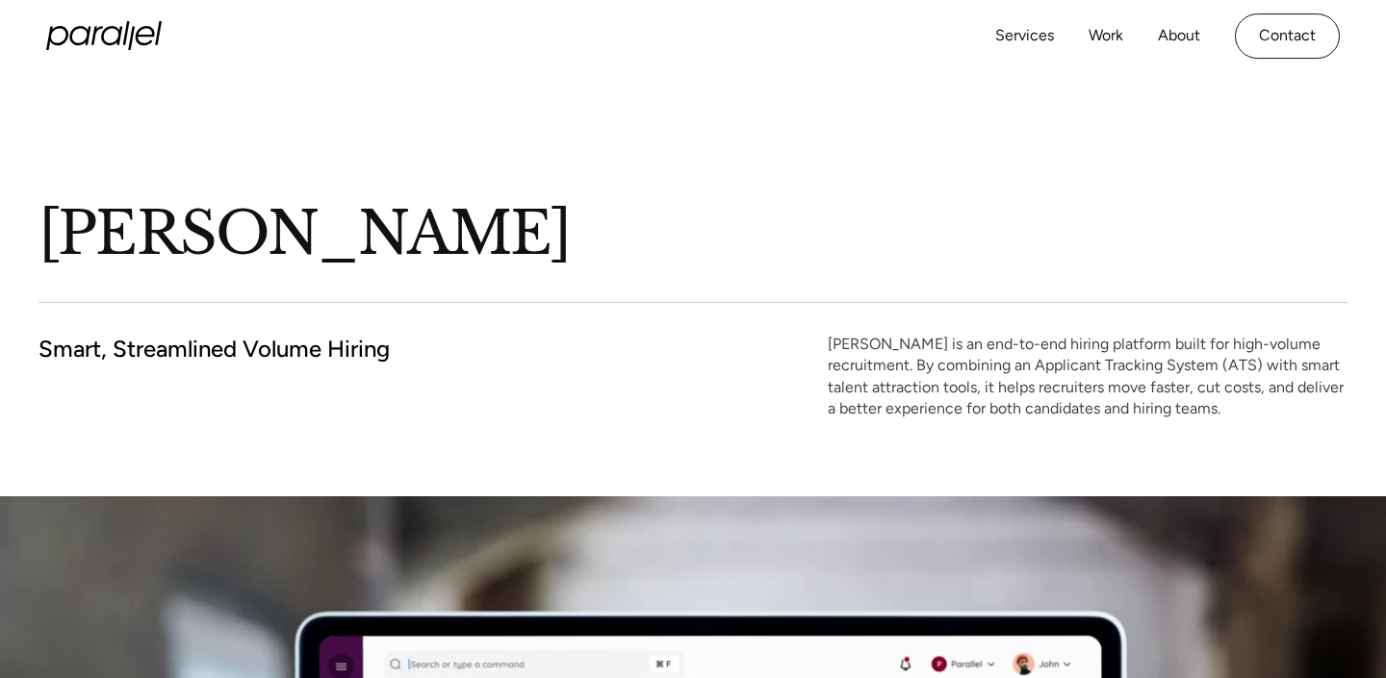
scroll to position [30, 0]
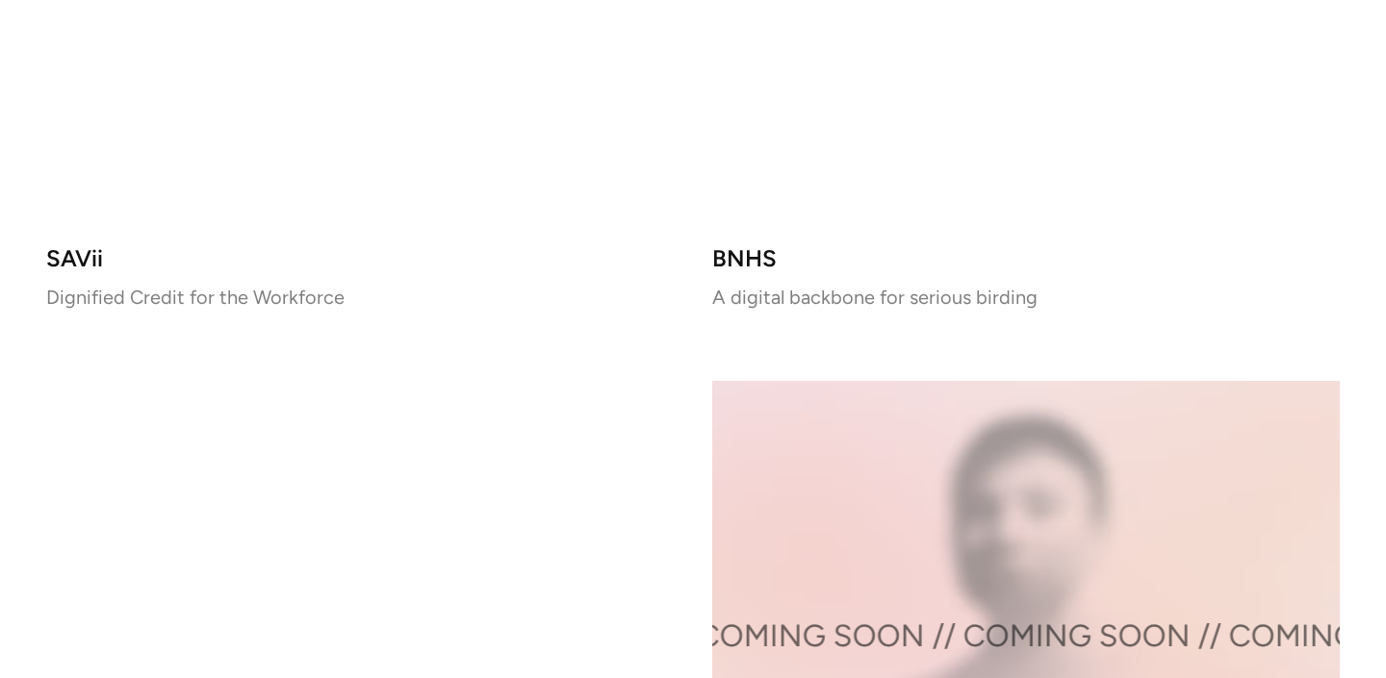
scroll to position [3022, 0]
